Goal: Information Seeking & Learning: Learn about a topic

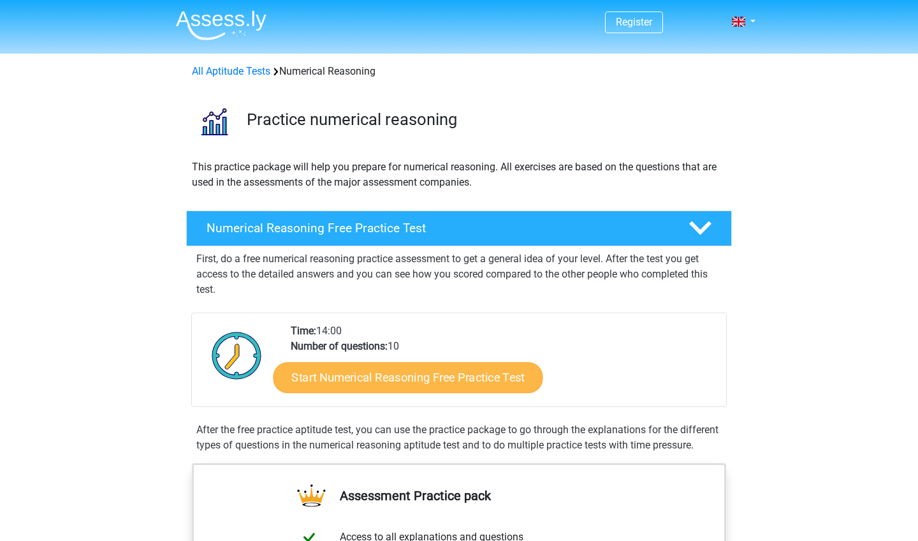
click at [335, 384] on link "Start Numerical Reasoning Free Practice Test" at bounding box center [409, 377] width 270 height 31
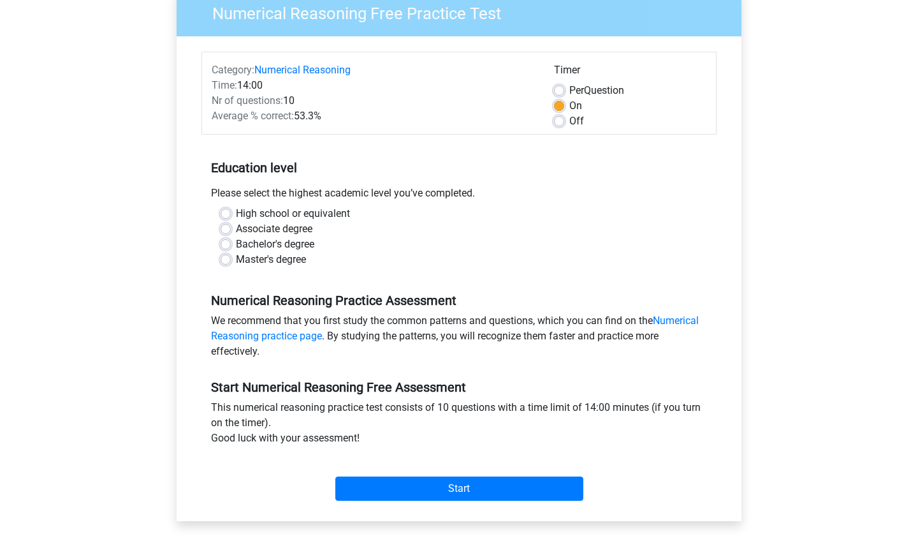
scroll to position [115, 0]
click at [236, 243] on label "Bachelor's degree" at bounding box center [275, 243] width 78 height 15
click at [225, 243] on input "Bachelor's degree" at bounding box center [226, 242] width 10 height 13
radio input "true"
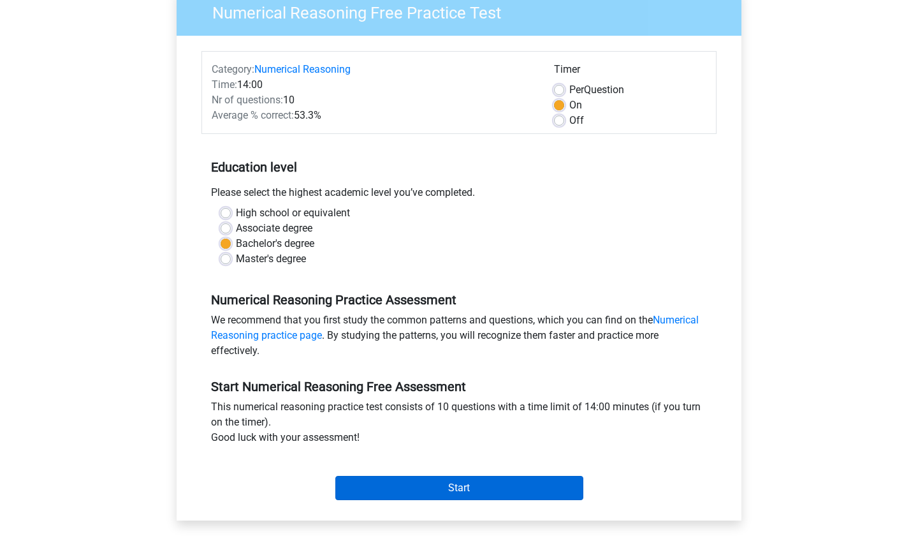
click at [428, 485] on input "Start" at bounding box center [459, 488] width 248 height 24
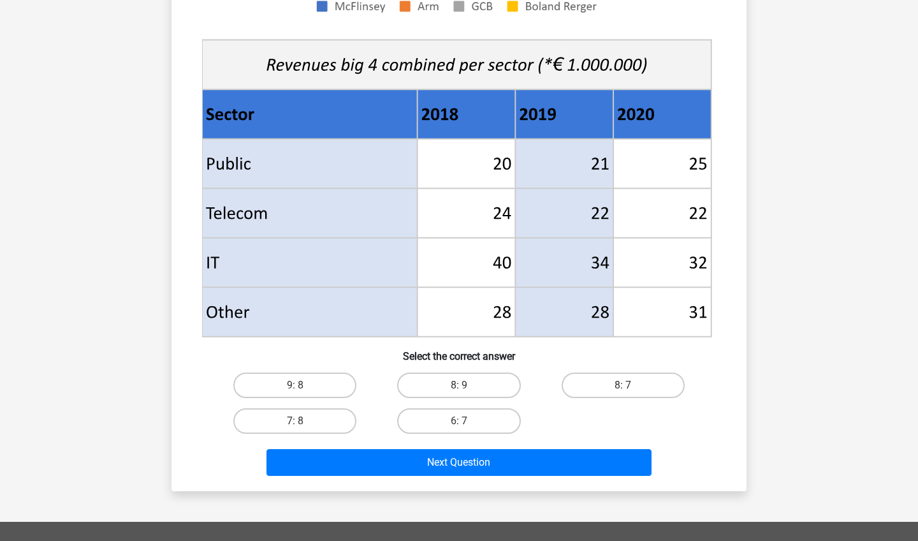
scroll to position [434, 0]
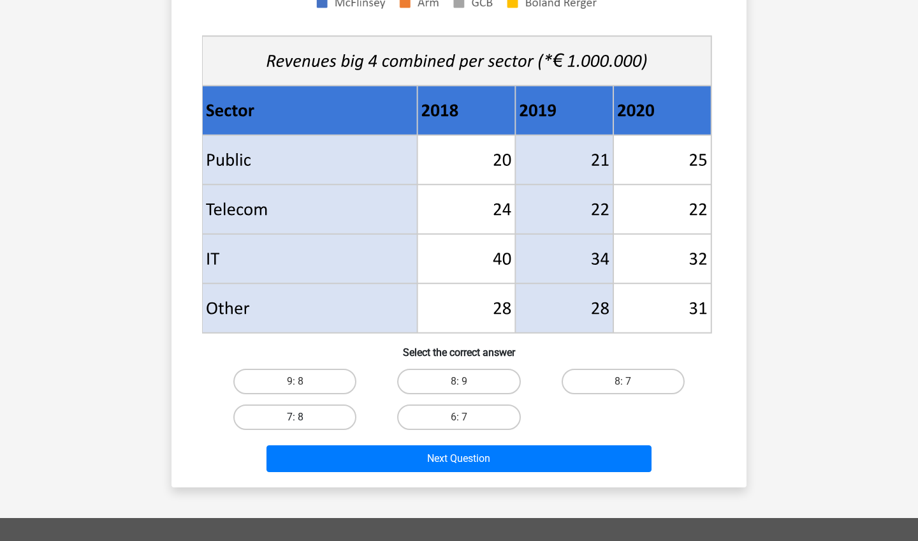
click at [279, 418] on label "7: 8" at bounding box center [294, 417] width 123 height 26
click at [295, 418] on input "7: 8" at bounding box center [299, 421] width 8 height 8
radio input "true"
click at [279, 418] on label "7: 8" at bounding box center [294, 417] width 123 height 26
click at [295, 418] on input "7: 8" at bounding box center [299, 421] width 8 height 8
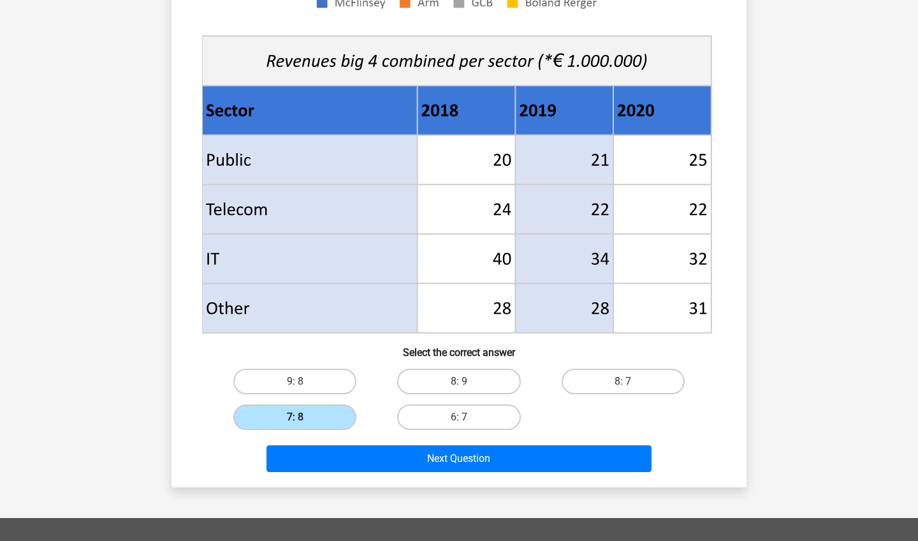
click at [279, 418] on label "7: 8" at bounding box center [294, 417] width 123 height 26
click at [295, 418] on input "7: 8" at bounding box center [299, 421] width 8 height 8
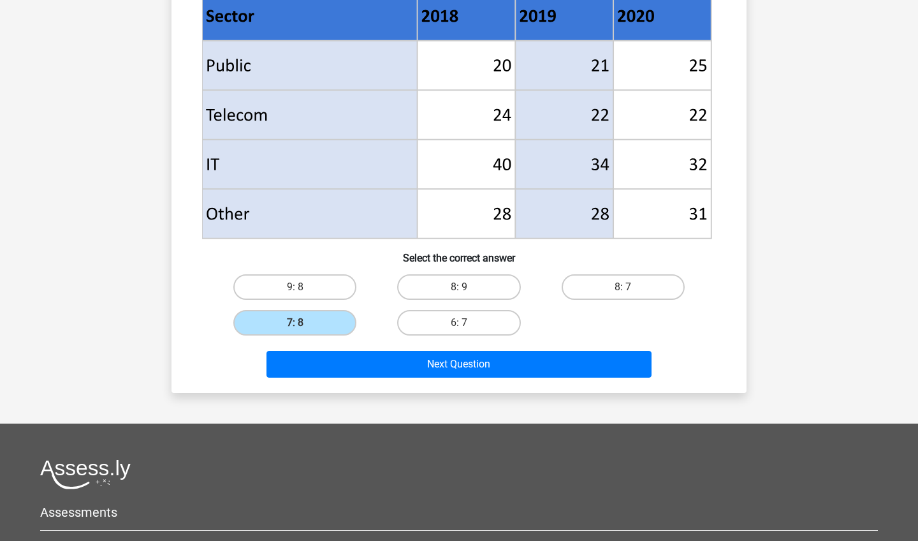
scroll to position [529, 0]
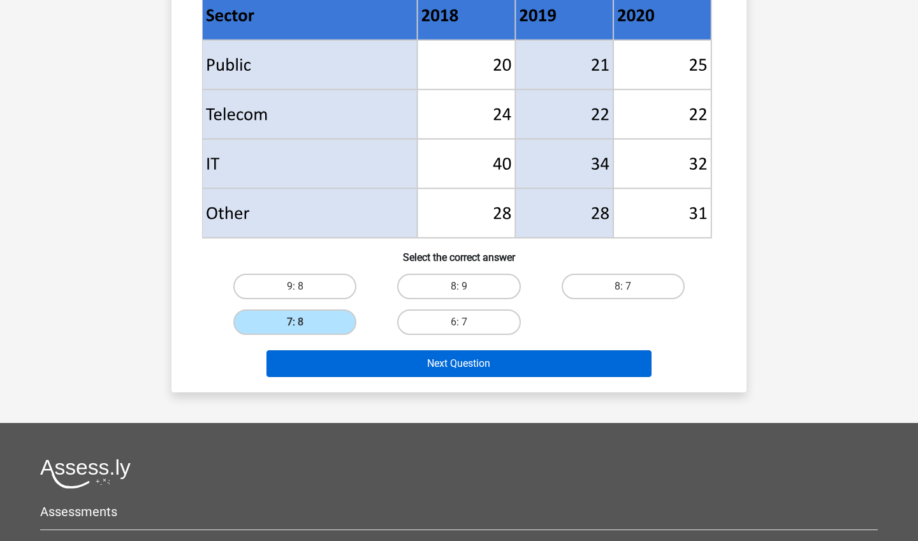
click at [441, 366] on button "Next Question" at bounding box center [460, 363] width 386 height 27
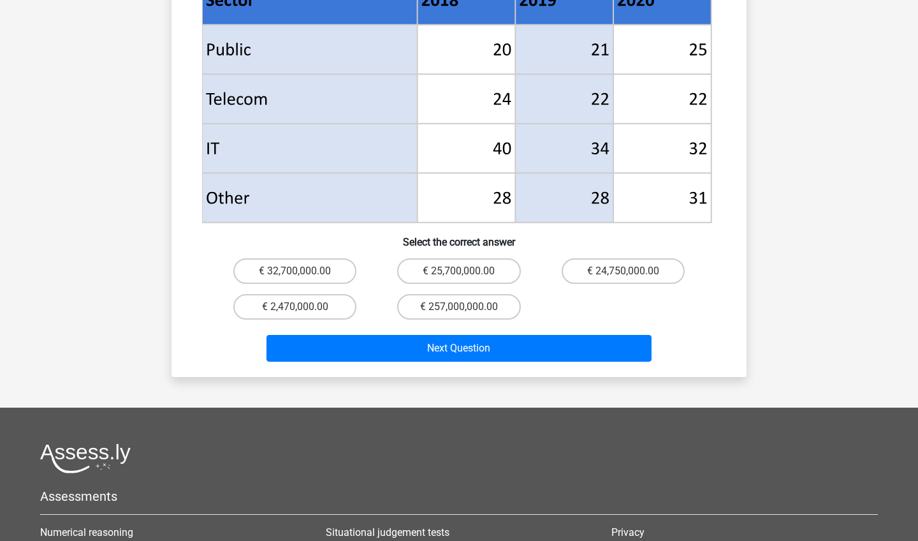
scroll to position [583, 0]
click at [327, 258] on label "€ 32,700,000.00" at bounding box center [294, 271] width 123 height 26
click at [304, 271] on input "€ 32,700,000.00" at bounding box center [299, 275] width 8 height 8
radio input "true"
click at [392, 343] on div "Next Question" at bounding box center [459, 351] width 492 height 32
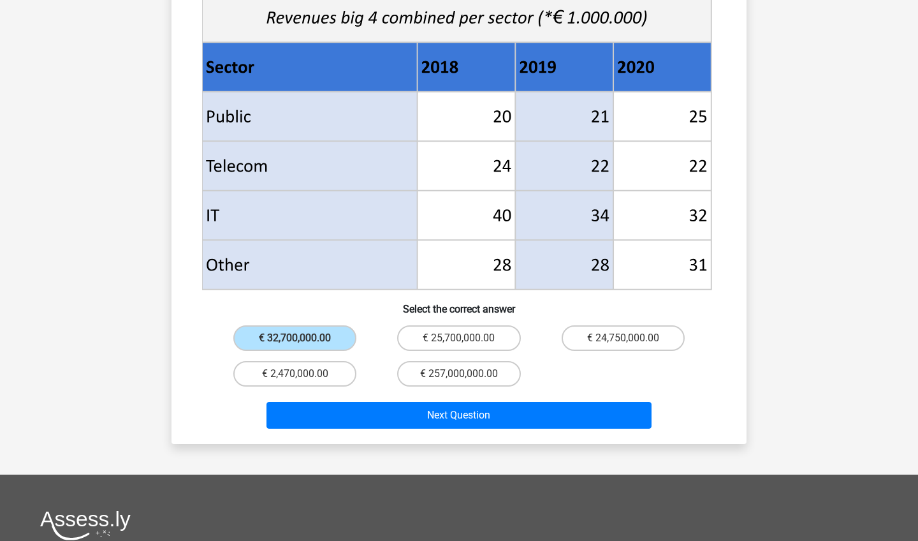
scroll to position [525, 0]
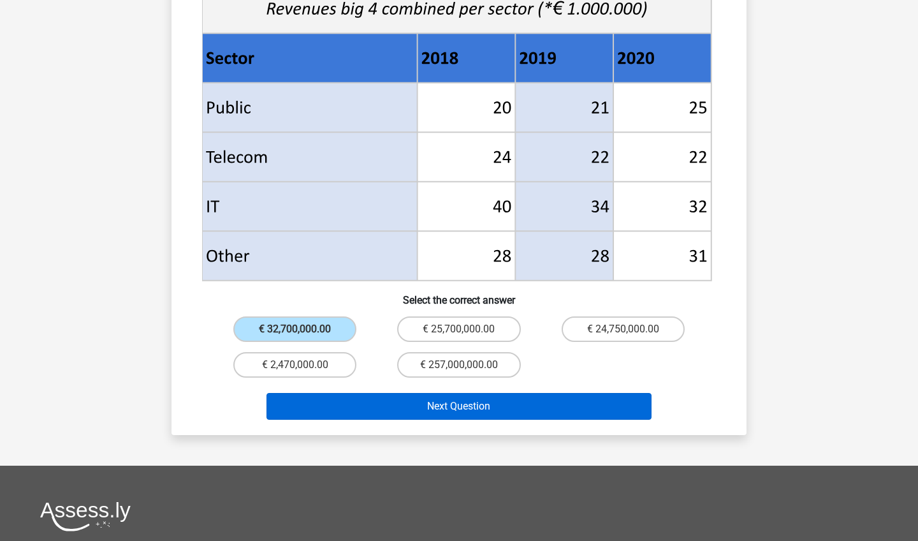
click at [441, 397] on button "Next Question" at bounding box center [460, 406] width 386 height 27
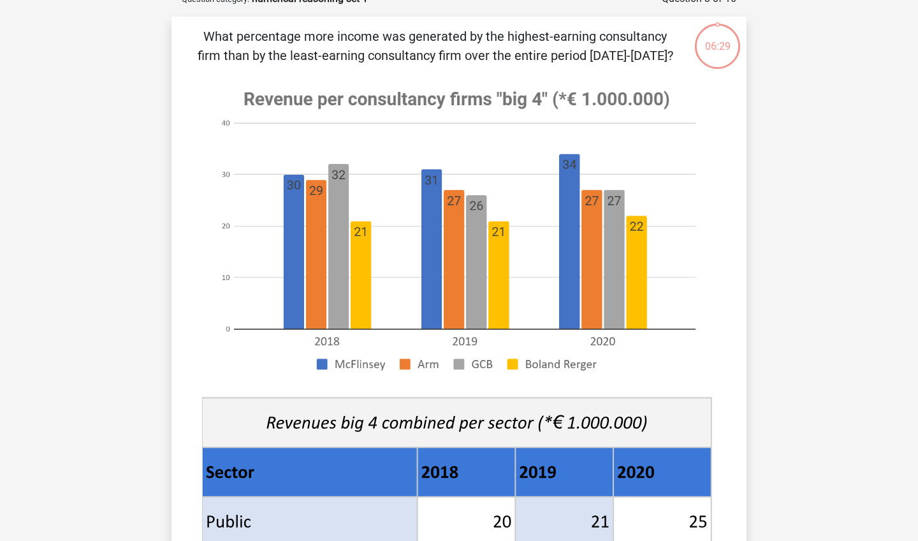
scroll to position [64, 0]
